Goal: Task Accomplishment & Management: Use online tool/utility

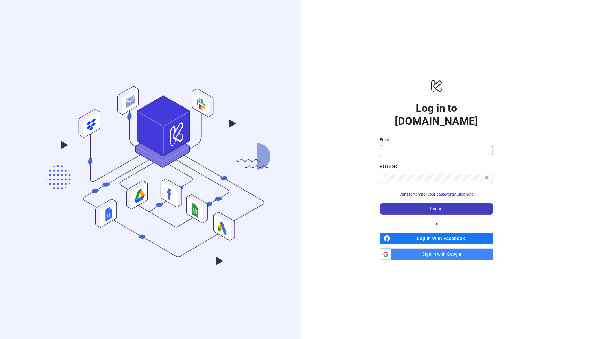
click at [421, 145] on span at bounding box center [436, 150] width 113 height 11
click at [421, 147] on input "Email" at bounding box center [435, 150] width 105 height 7
click at [401, 147] on input "Email" at bounding box center [435, 150] width 105 height 7
click at [411, 147] on input "Email" at bounding box center [435, 150] width 105 height 7
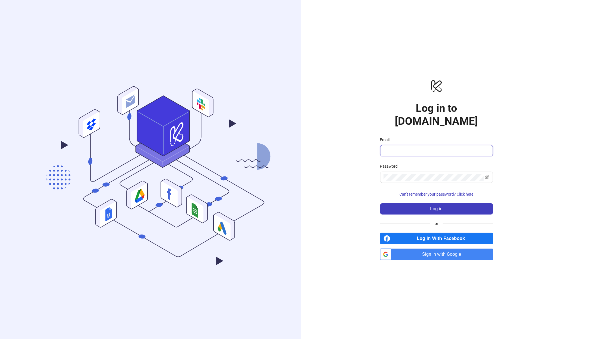
type input "**********"
click at [393, 203] on button "Log in" at bounding box center [436, 208] width 113 height 11
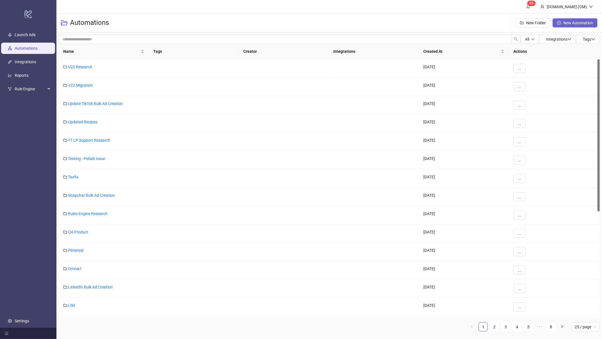
click at [582, 26] on button "New Automation" at bounding box center [574, 22] width 45 height 9
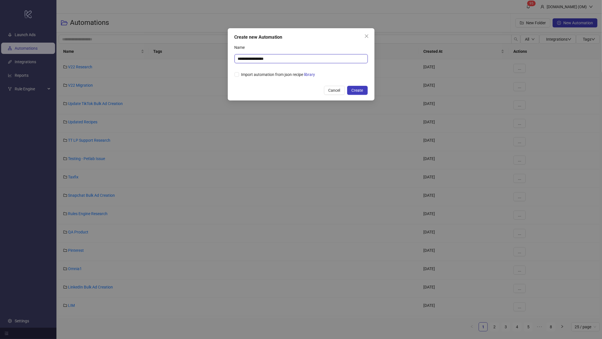
click at [334, 61] on input "**********" at bounding box center [300, 58] width 133 height 9
type input "****"
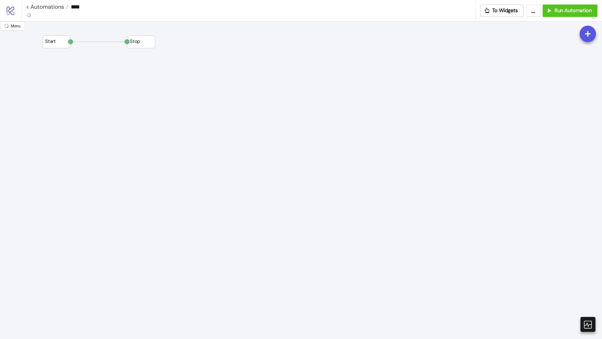
click at [221, 163] on span "Import recipe" at bounding box center [225, 166] width 30 height 6
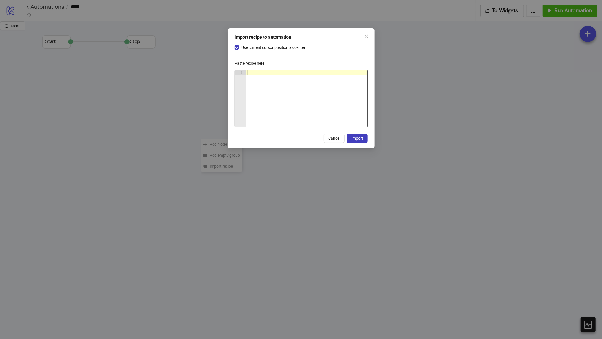
click at [309, 90] on div at bounding box center [306, 102] width 121 height 65
paste textarea "Cursor at row 1"
click at [361, 140] on button "Import" at bounding box center [357, 138] width 21 height 9
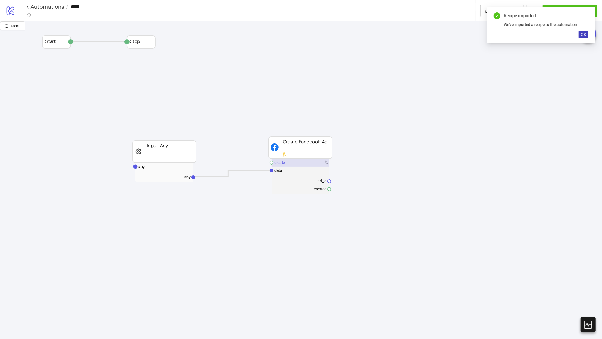
click at [294, 165] on rect at bounding box center [300, 162] width 58 height 8
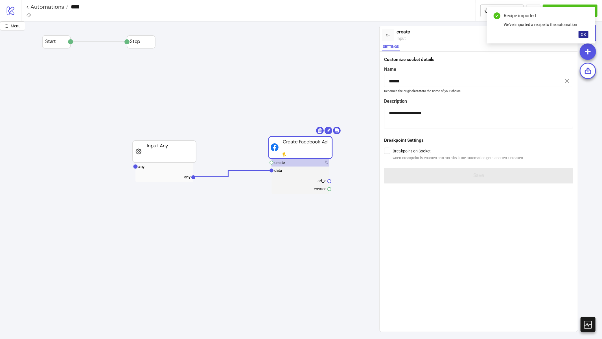
click at [579, 31] on button "OK" at bounding box center [583, 34] width 10 height 7
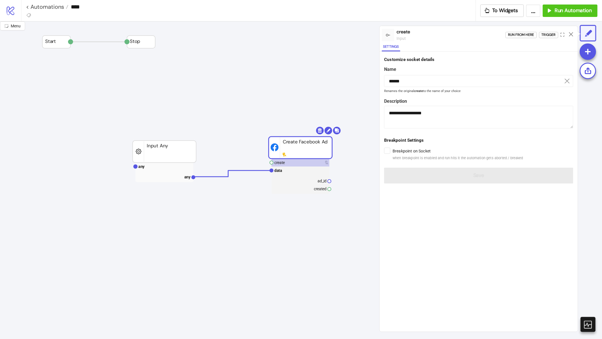
click at [539, 31] on div "Run from here Trigger" at bounding box center [541, 34] width 72 height 15
click at [545, 34] on div "Trigger" at bounding box center [548, 35] width 14 height 6
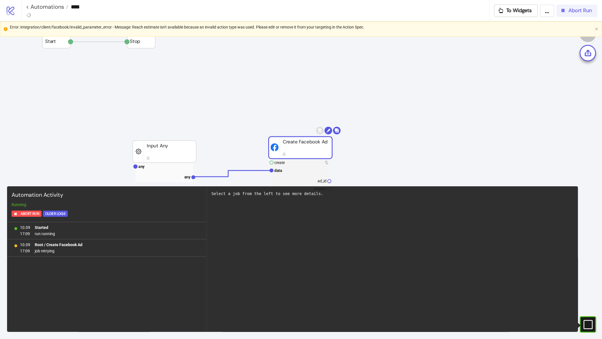
click at [570, 7] on button "Abort Run" at bounding box center [576, 11] width 41 height 12
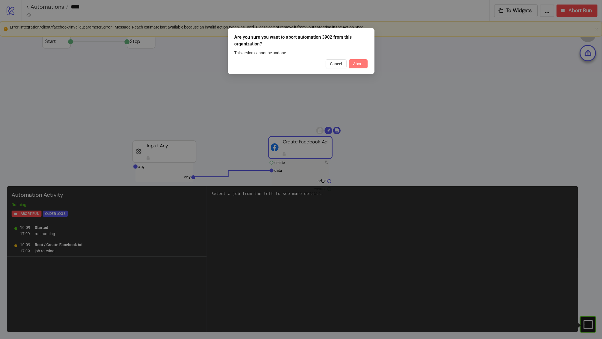
click at [357, 63] on span "Abort" at bounding box center [358, 63] width 10 height 5
